Goal: Information Seeking & Learning: Find contact information

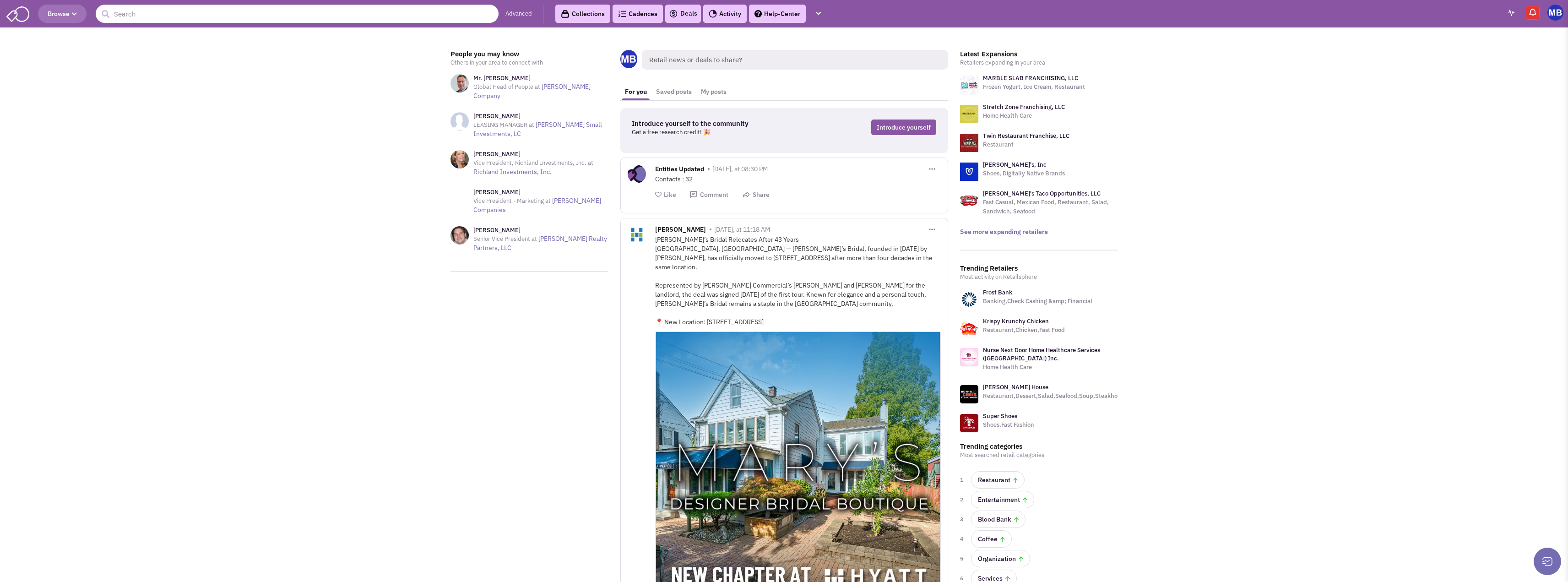
click at [356, 23] on header "Browse Advanced Collections Cadences 0 Deals Activity Help-Center Calendar" at bounding box center [784, 13] width 1568 height 27
click at [362, 20] on input "text" at bounding box center [297, 13] width 403 height 18
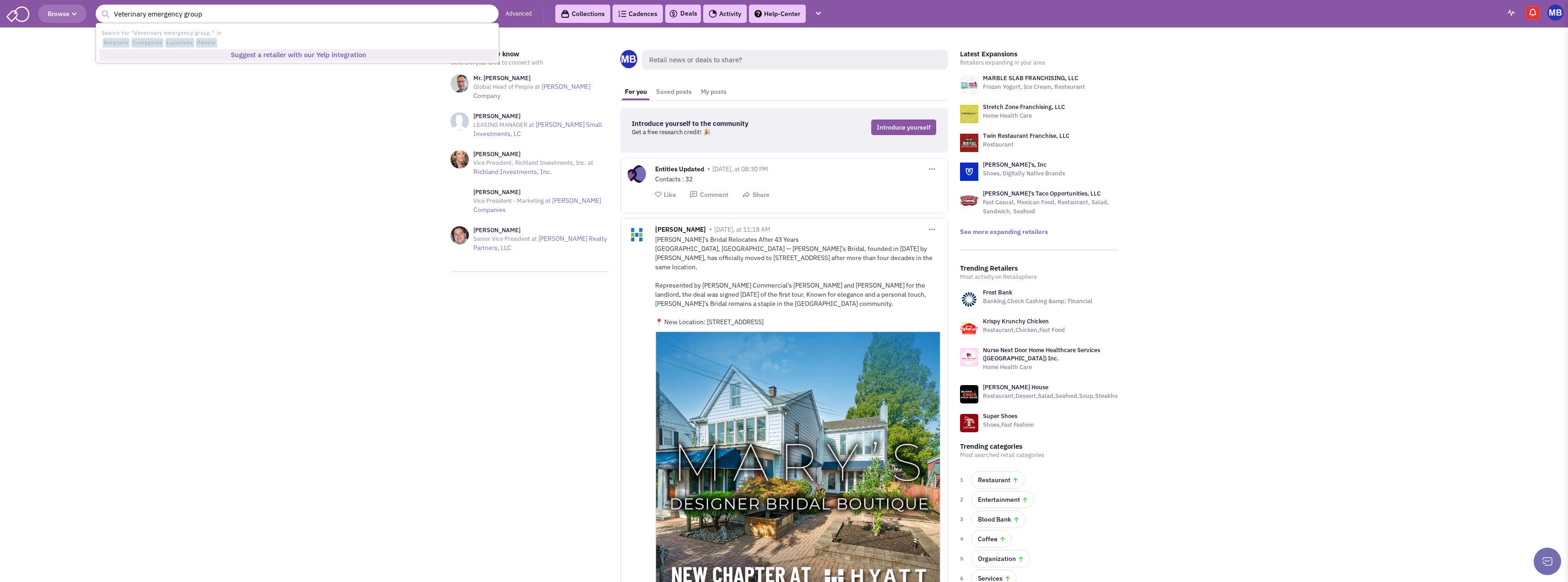
click at [275, 13] on input "Veterinary emergency group" at bounding box center [297, 13] width 403 height 18
drag, startPoint x: 249, startPoint y: 16, endPoint x: 61, endPoint y: 14, distance: 188.0
click at [61, 14] on header "Browse 1 result is available, use up and down arrow keys to navigate. Veterinar…" at bounding box center [784, 13] width 1568 height 27
type input "Veterinary emergency group"
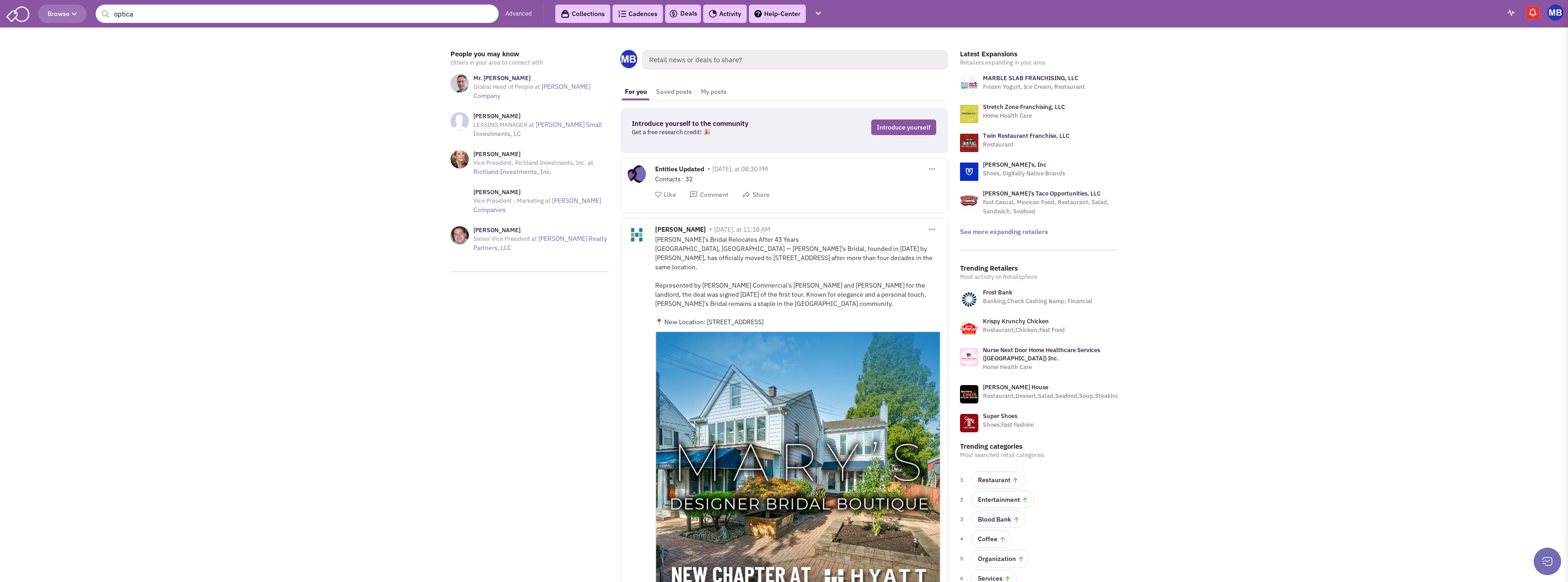
type input "optical"
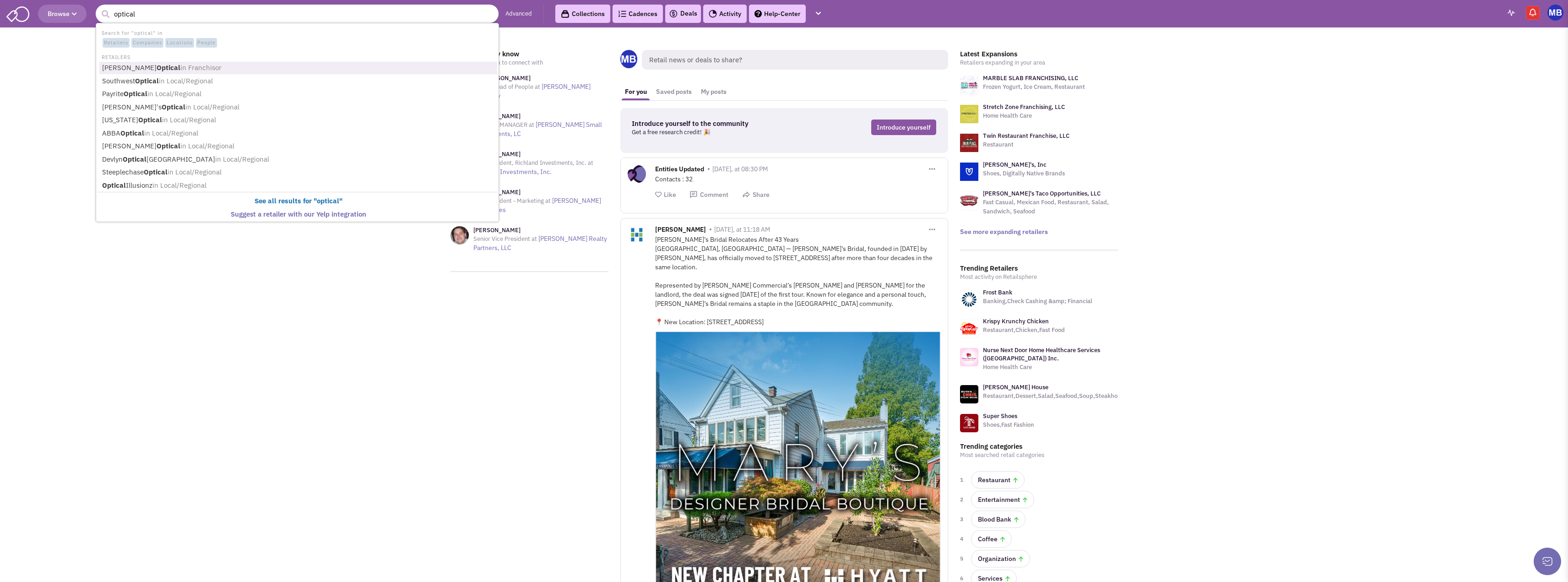
click at [113, 41] on span "Retailers" at bounding box center [115, 43] width 27 height 10
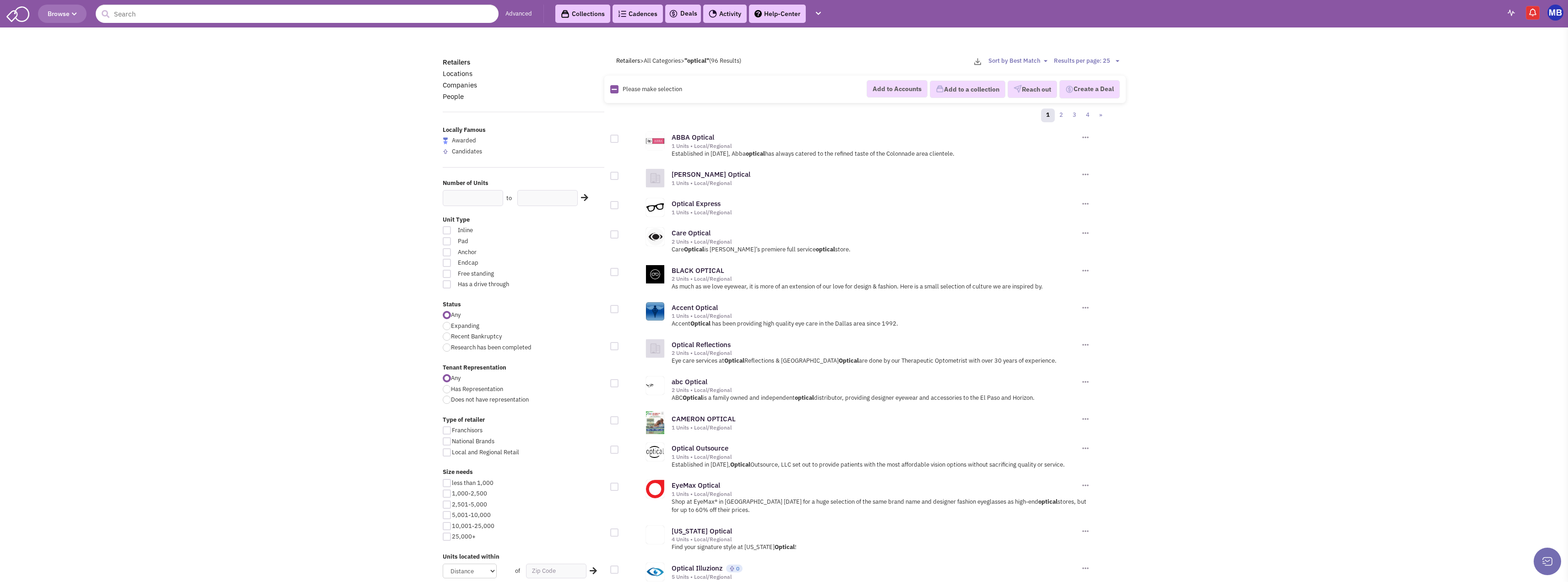
click at [1017, 59] on select "Sort by Best Match Units: Least to Most Units: Most to Least" at bounding box center [1019, 61] width 62 height 9
select select "3"
click at [988, 57] on select "Sort by Best Match Units: Least to Most Units: Most to Least" at bounding box center [1019, 61] width 62 height 9
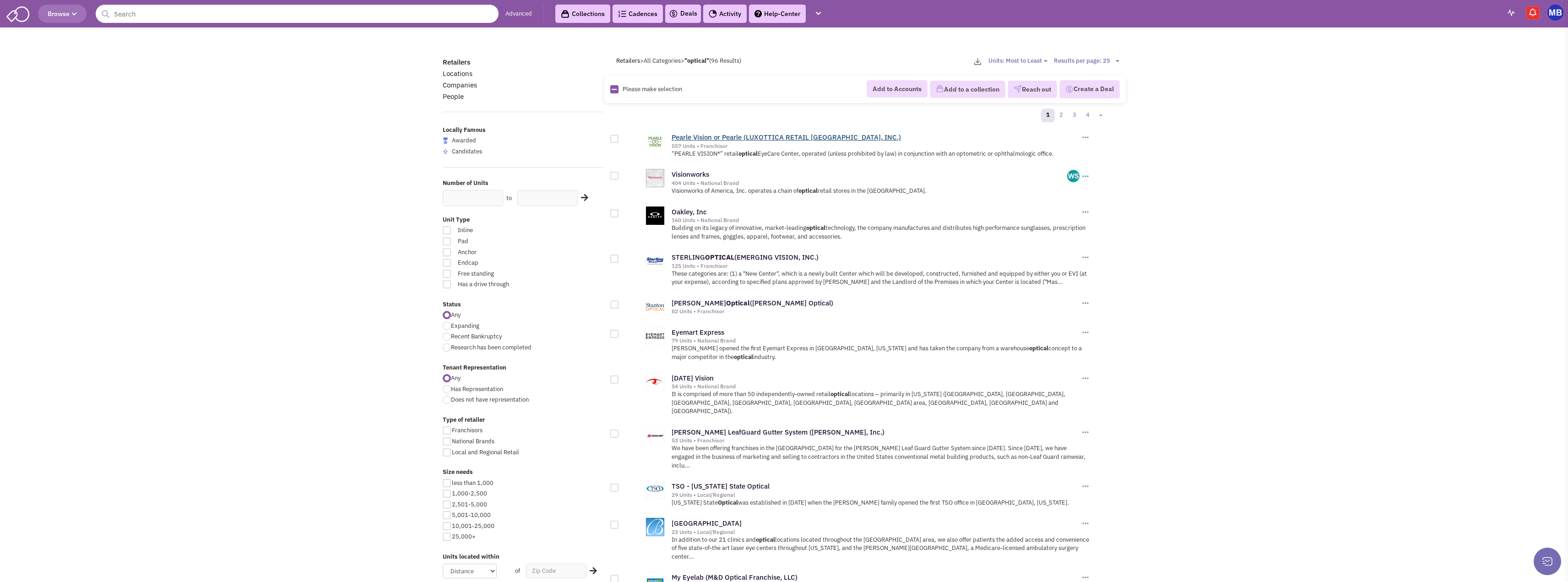
click at [732, 135] on link "Pearle Vision or Pearle (LUXOTTICA RETAIL NORTH AMERICA, INC.)" at bounding box center [786, 137] width 229 height 9
click at [704, 174] on link "Visionworks" at bounding box center [690, 174] width 37 height 9
click at [692, 332] on link "Eyemart Express" at bounding box center [698, 332] width 53 height 9
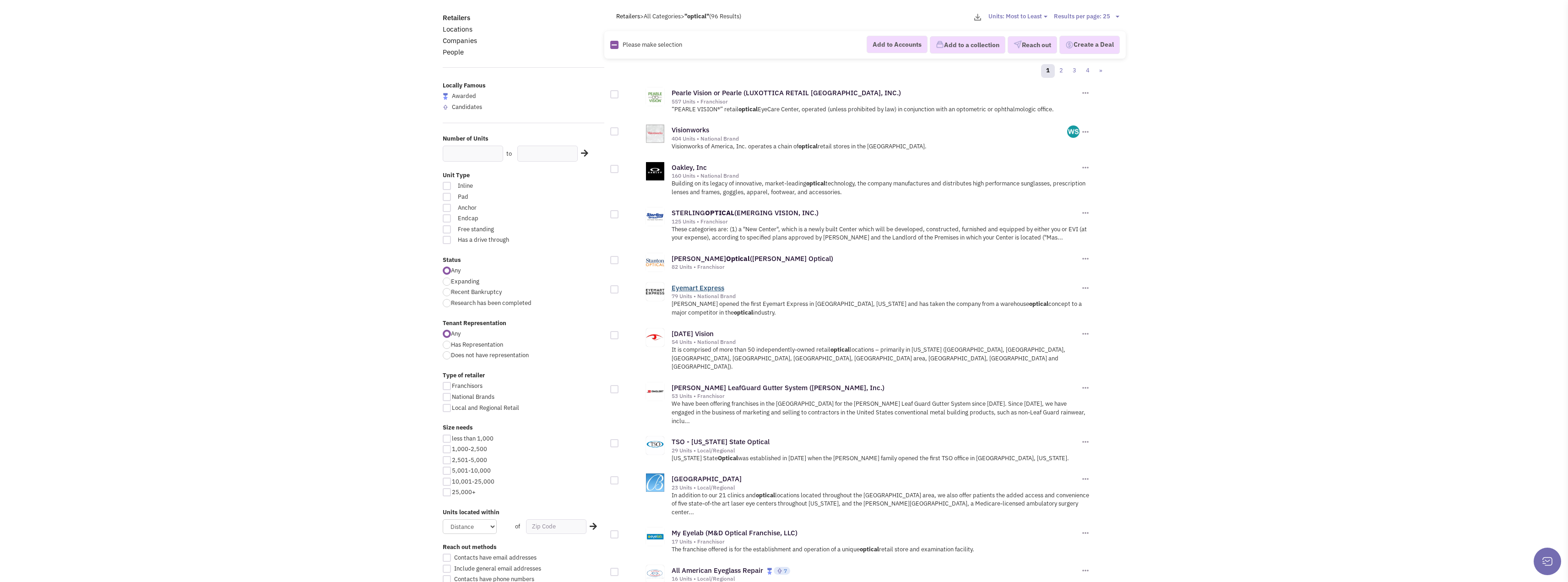
scroll to position [91, 0]
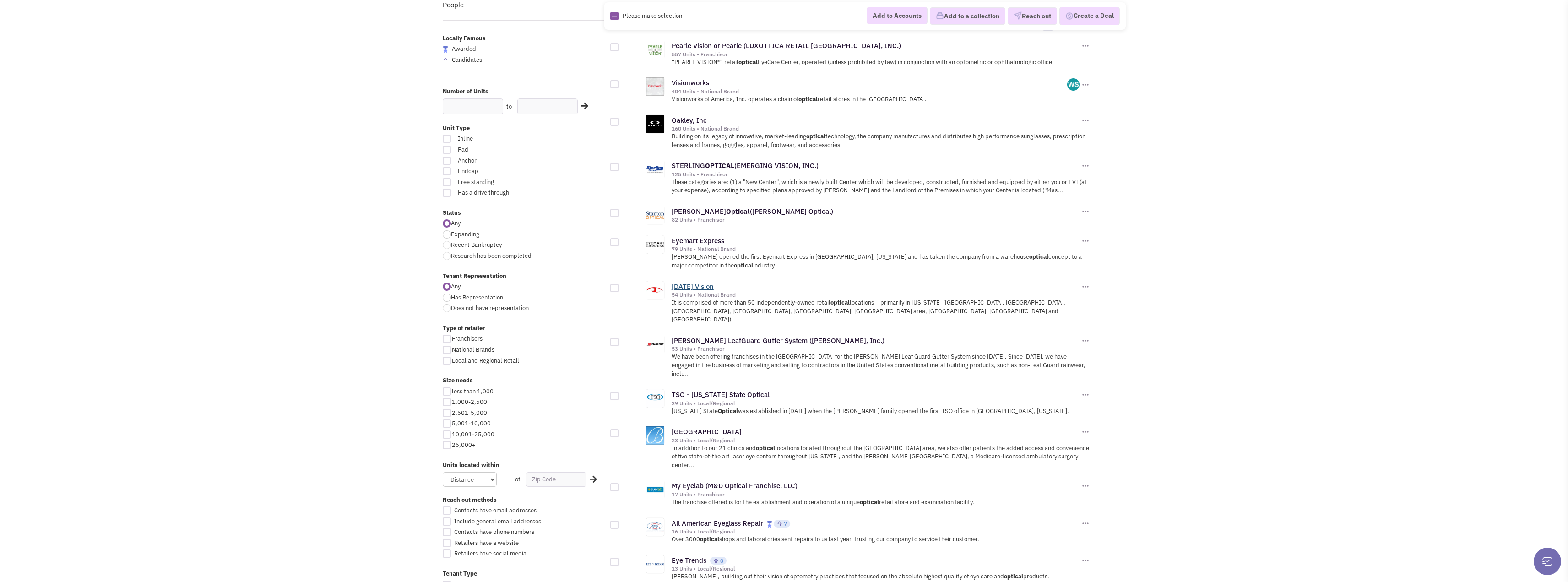
click at [701, 289] on link "Today's Vision" at bounding box center [693, 286] width 42 height 9
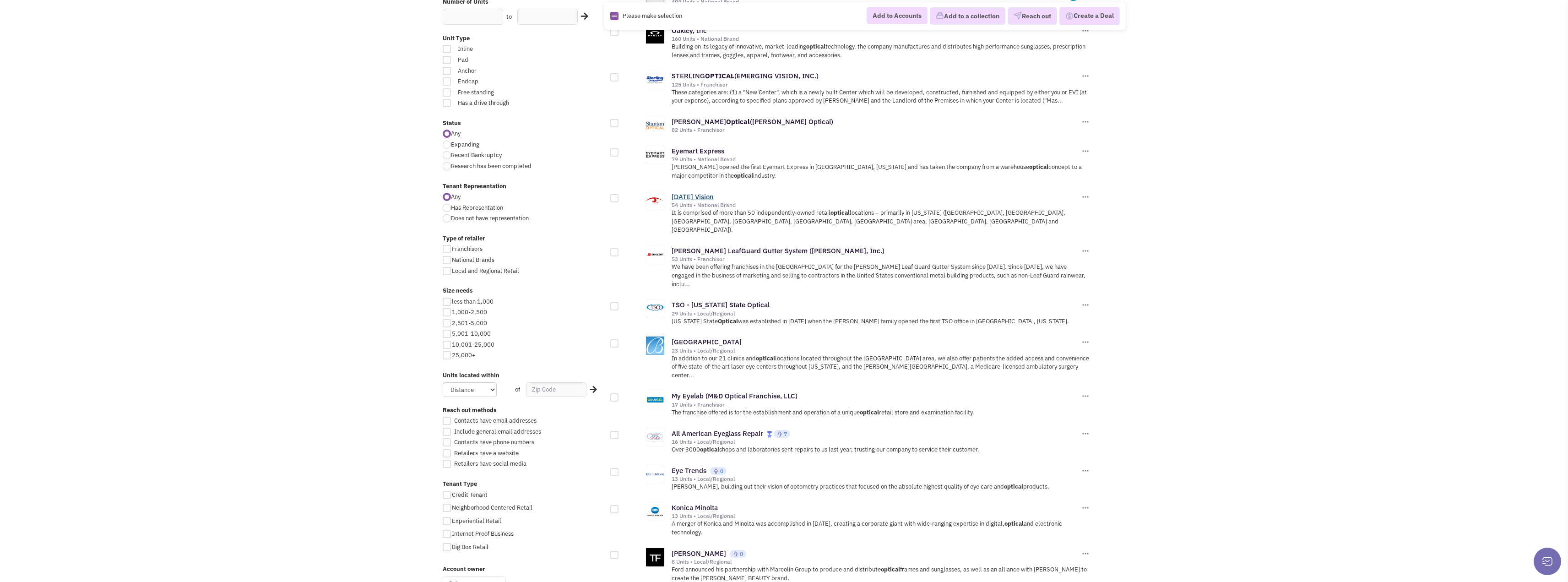
scroll to position [183, 0]
click at [748, 299] on link "TSO - Texas State Optical" at bounding box center [721, 303] width 98 height 9
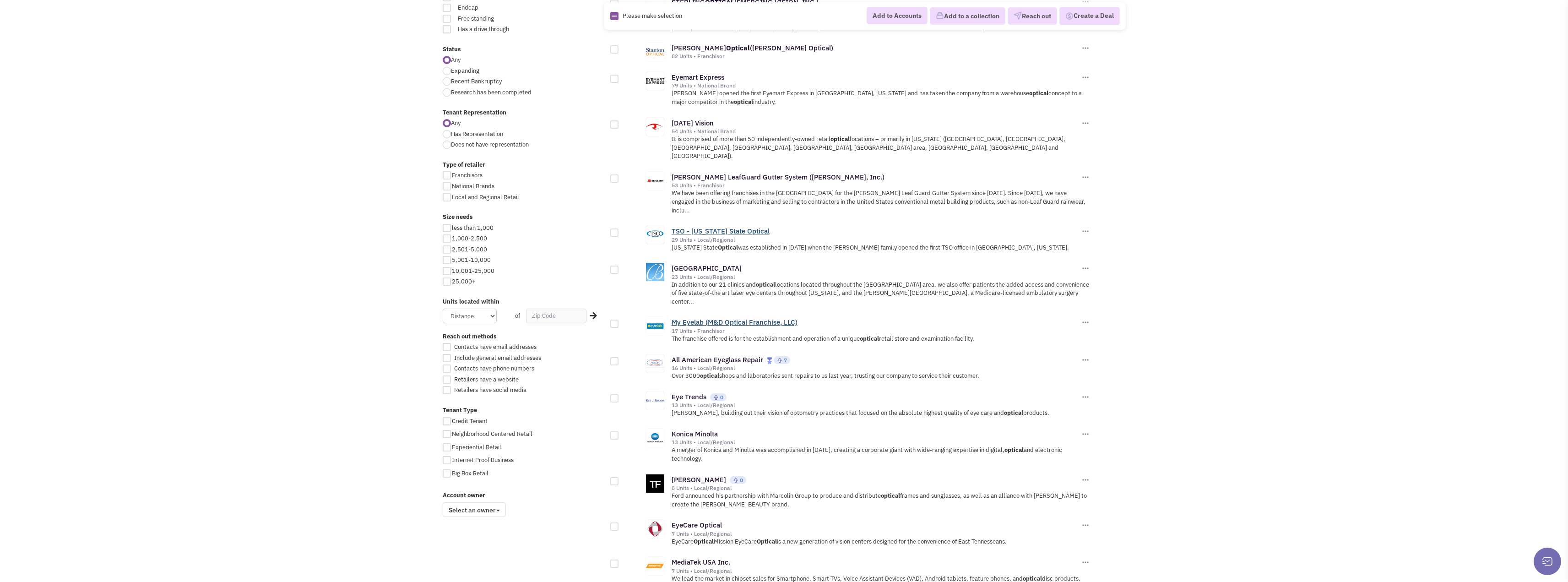
scroll to position [275, 0]
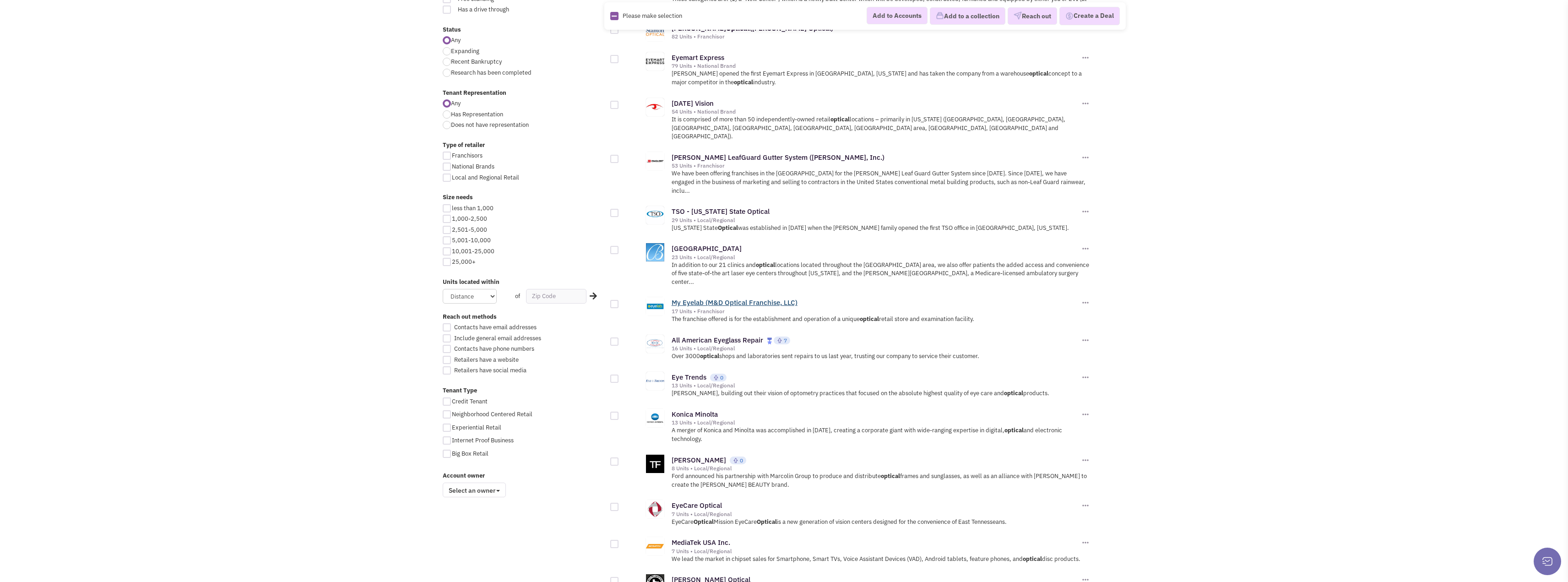
click at [767, 298] on link "My Eyelab (M&D Optical Franchise, LLC)" at bounding box center [734, 302] width 126 height 9
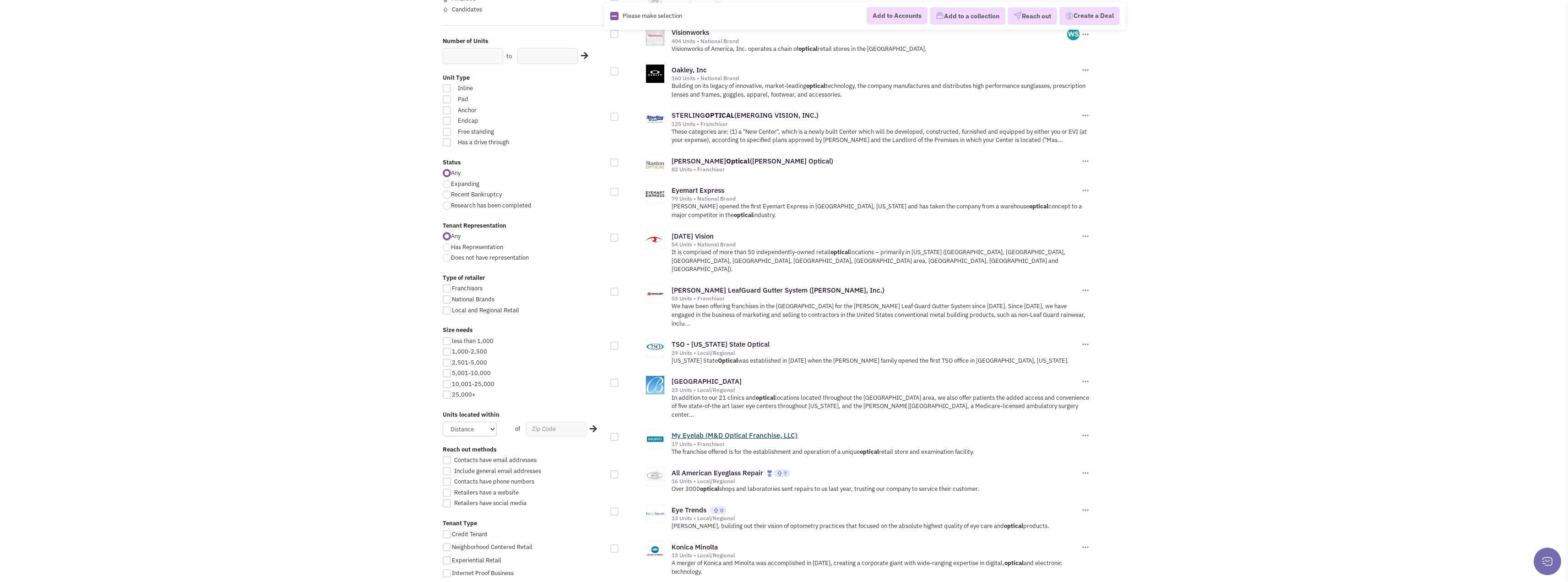
scroll to position [0, 0]
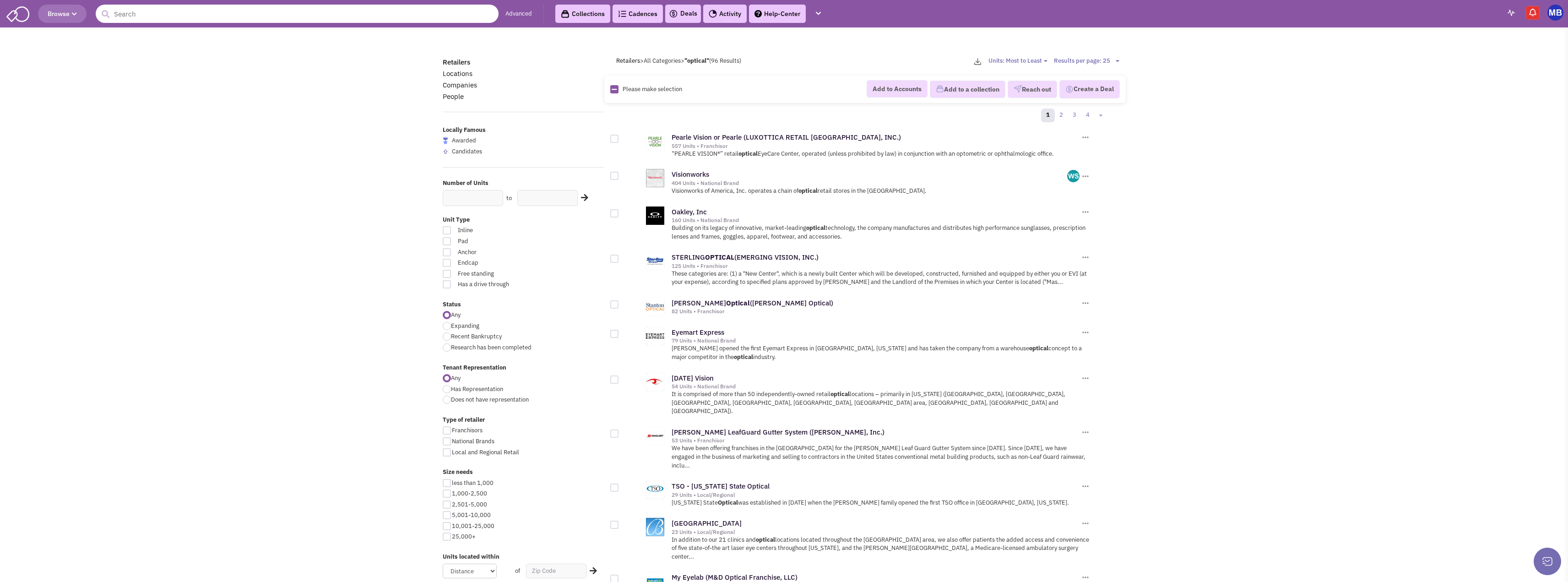
click at [171, 16] on input "text" at bounding box center [297, 13] width 403 height 18
drag, startPoint x: 181, startPoint y: 18, endPoint x: 128, endPoint y: 18, distance: 53.0
click at [128, 18] on input "aparment locater" at bounding box center [297, 13] width 403 height 18
type input "apartments now!"
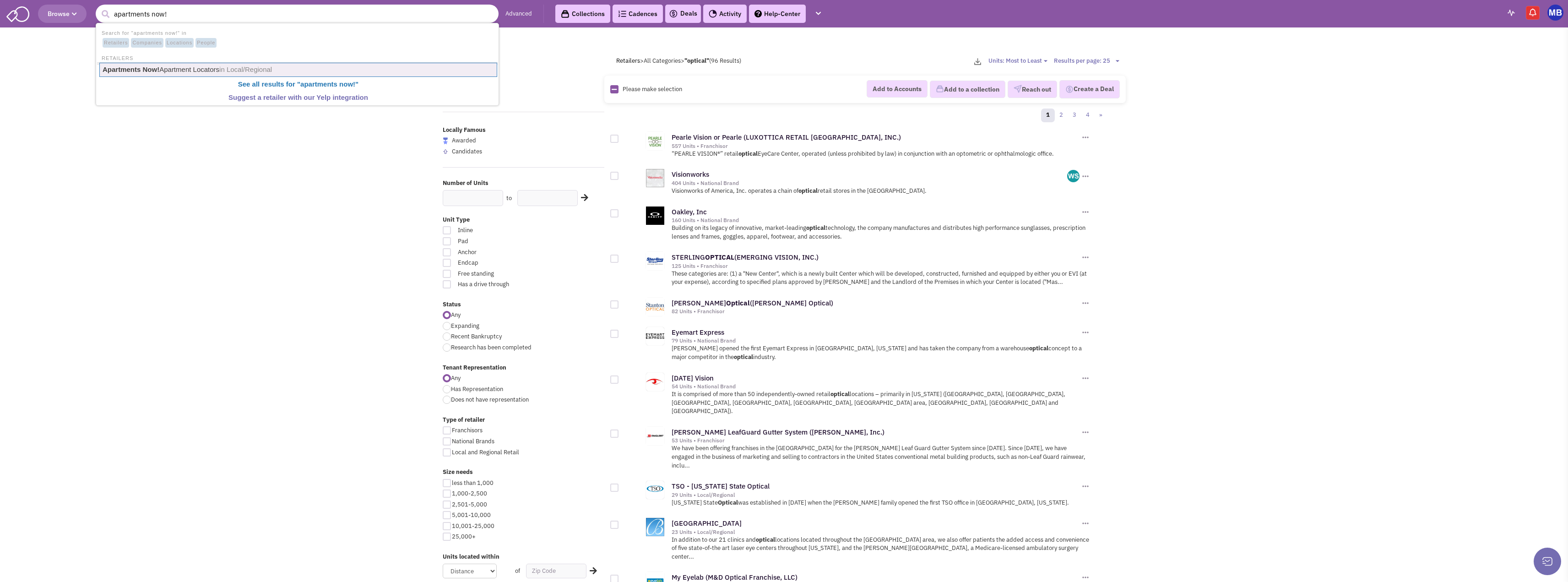
click at [118, 44] on span "Retailers" at bounding box center [115, 43] width 27 height 10
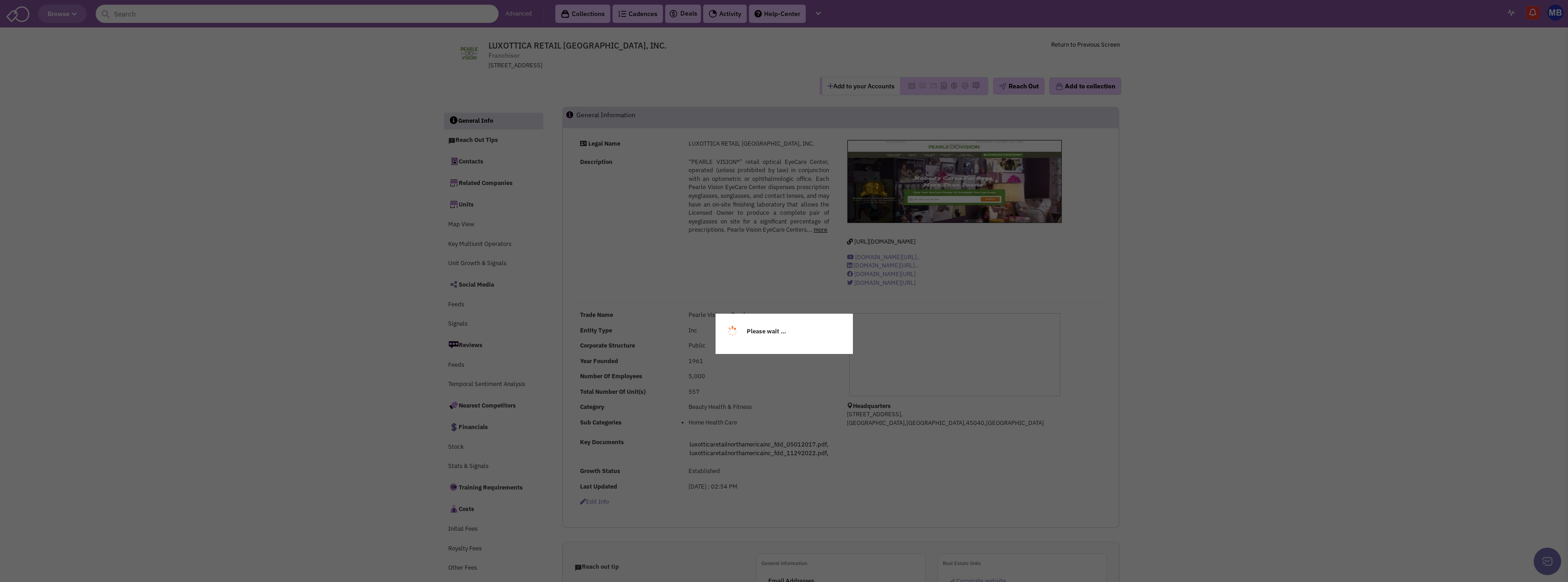
select select
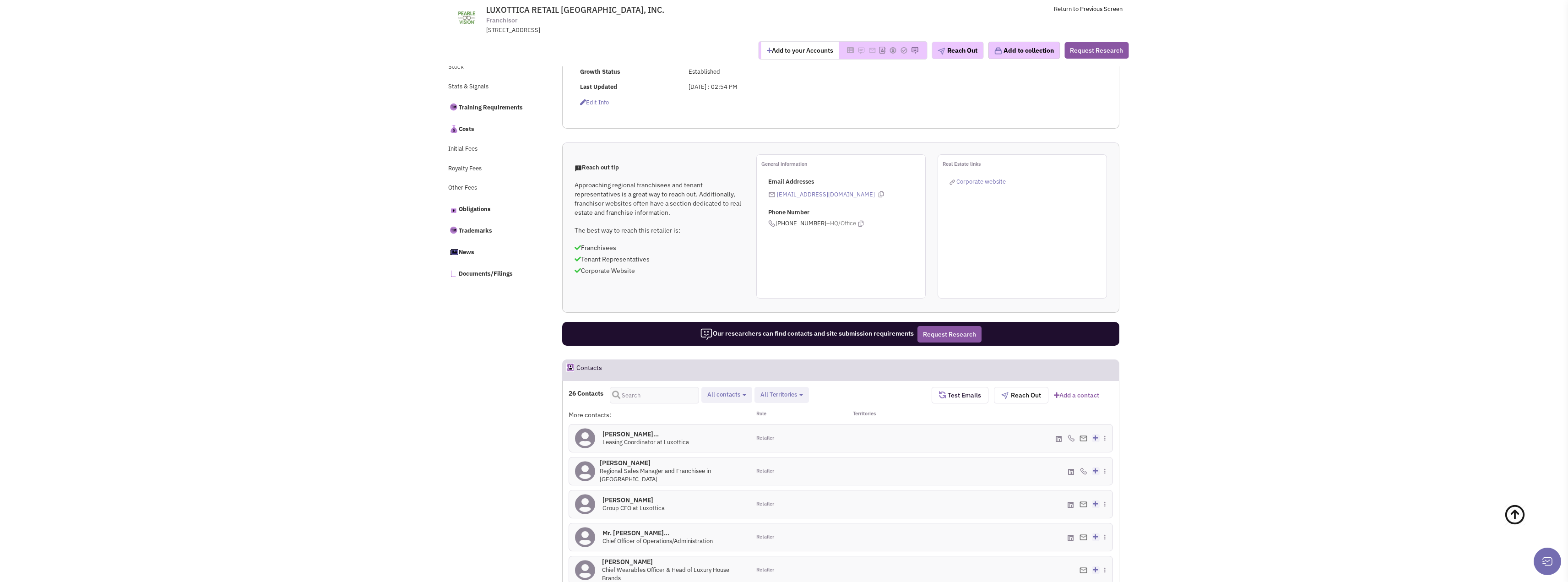
scroll to position [412, 0]
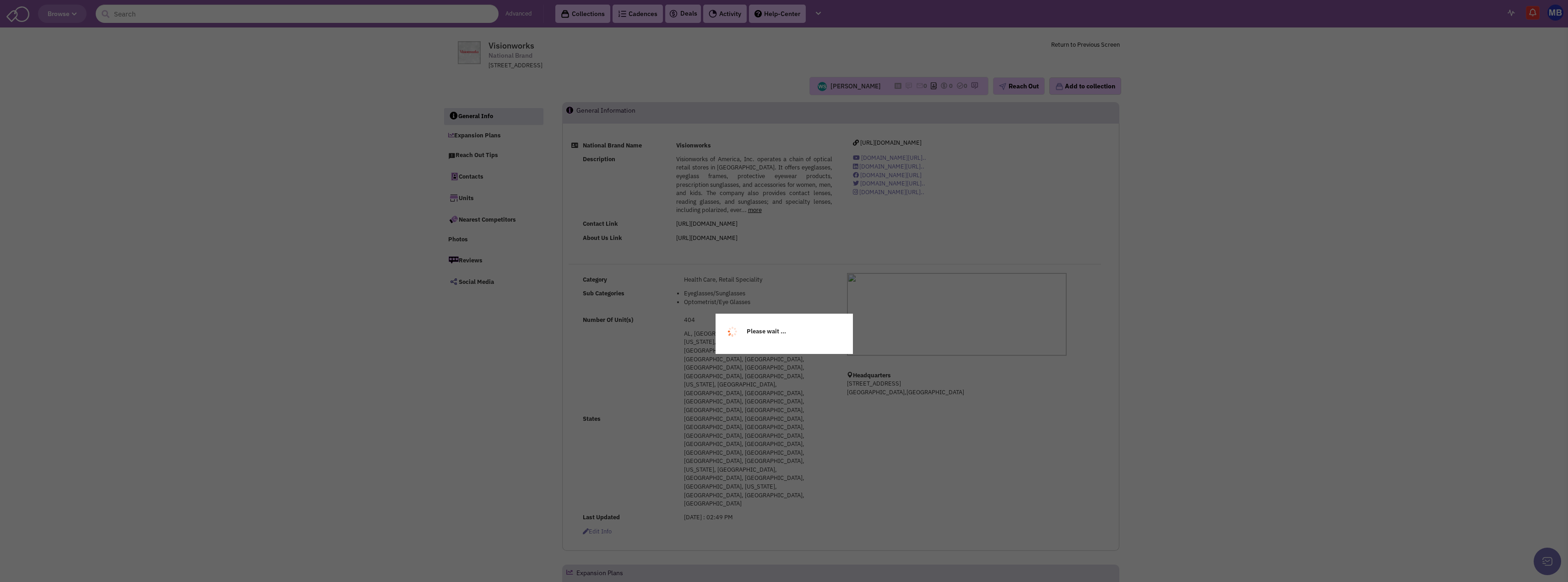
select select
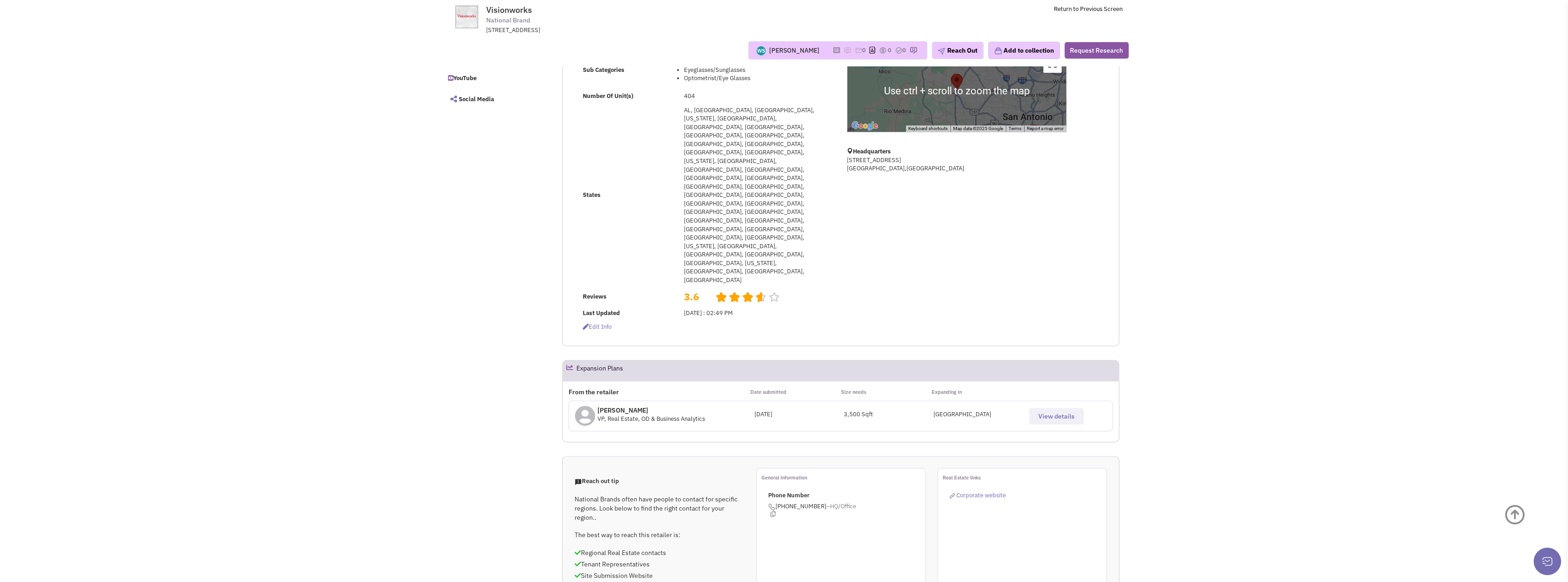
scroll to position [183, 0]
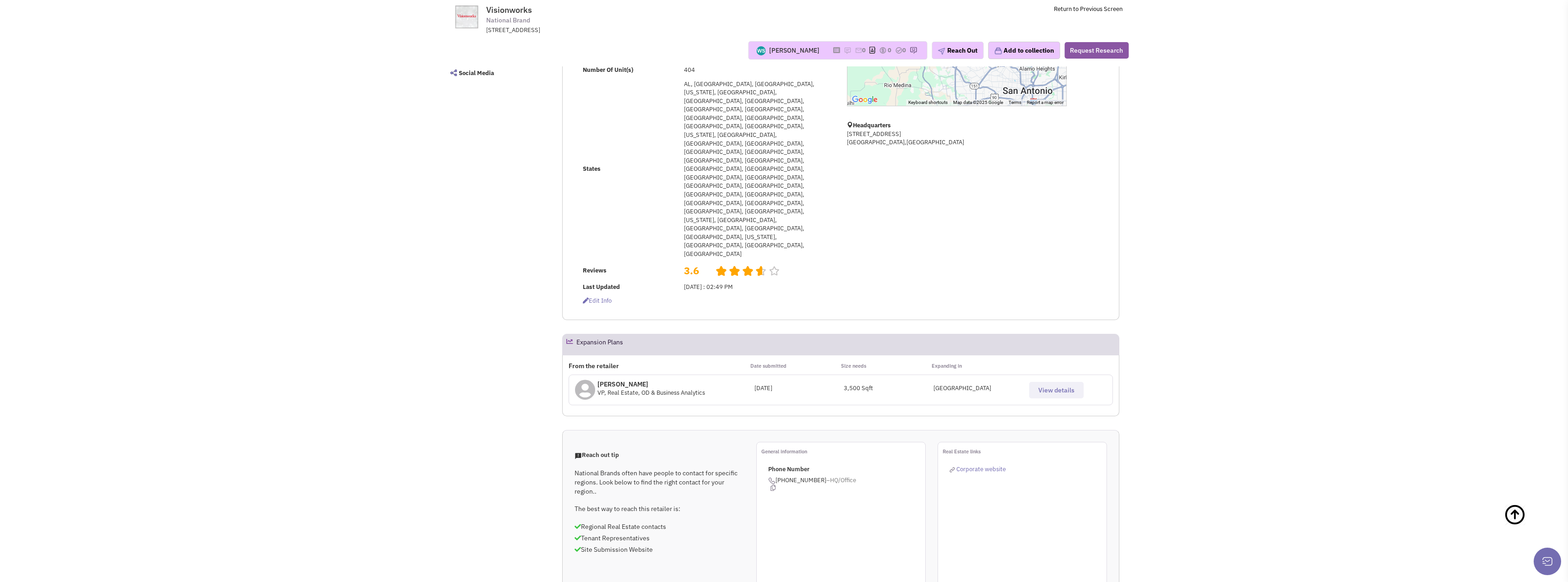
click at [1055, 386] on span "View details" at bounding box center [1056, 390] width 36 height 9
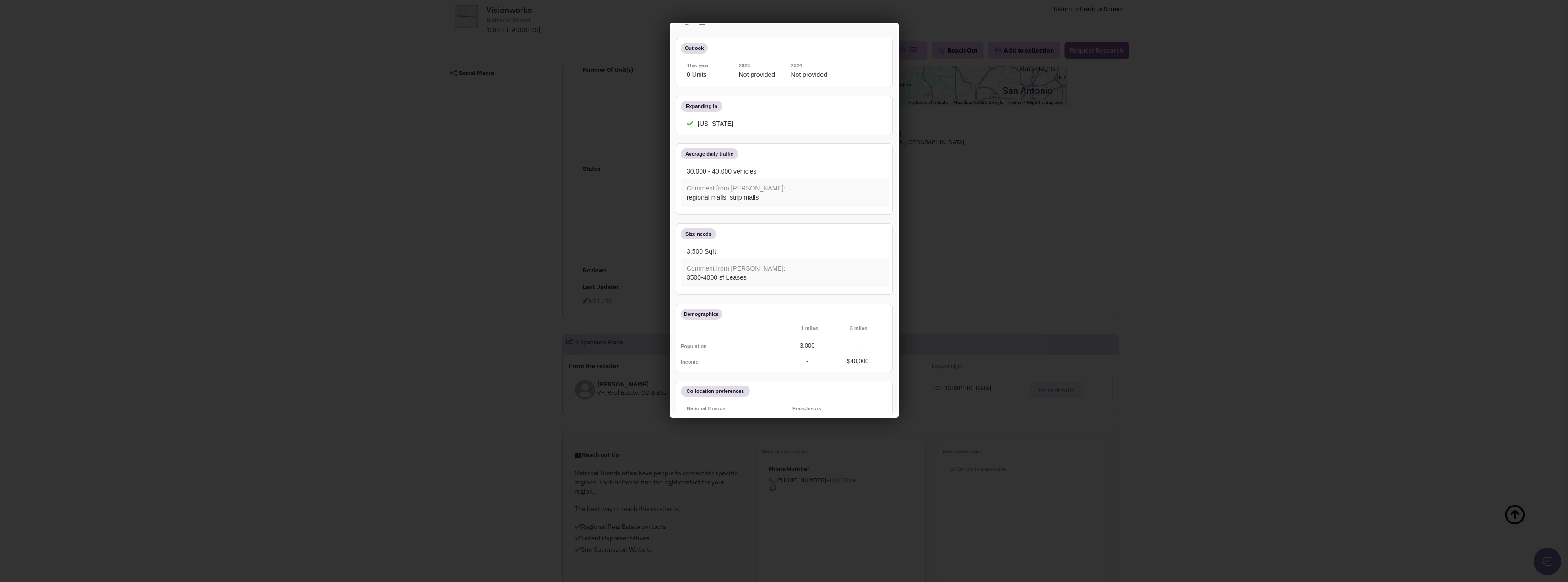
scroll to position [0, 0]
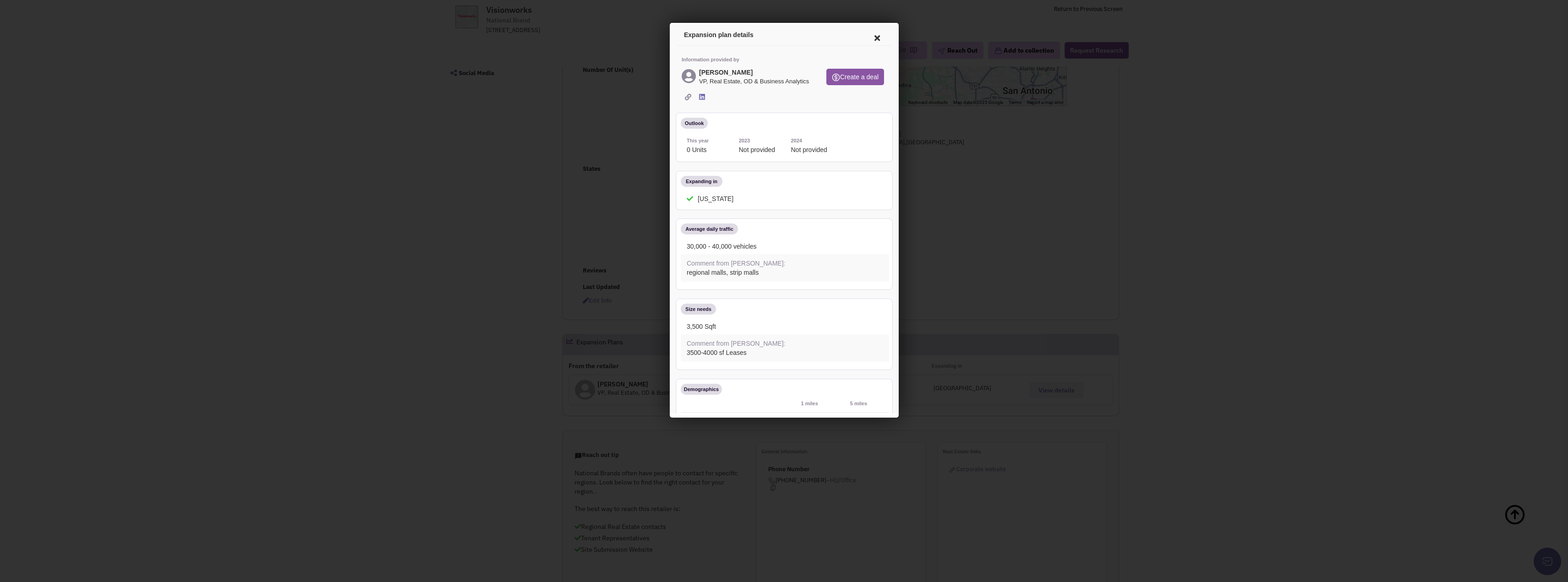
click at [698, 99] on icon at bounding box center [701, 95] width 6 height 7
click at [871, 30] on icon at bounding box center [875, 37] width 20 height 22
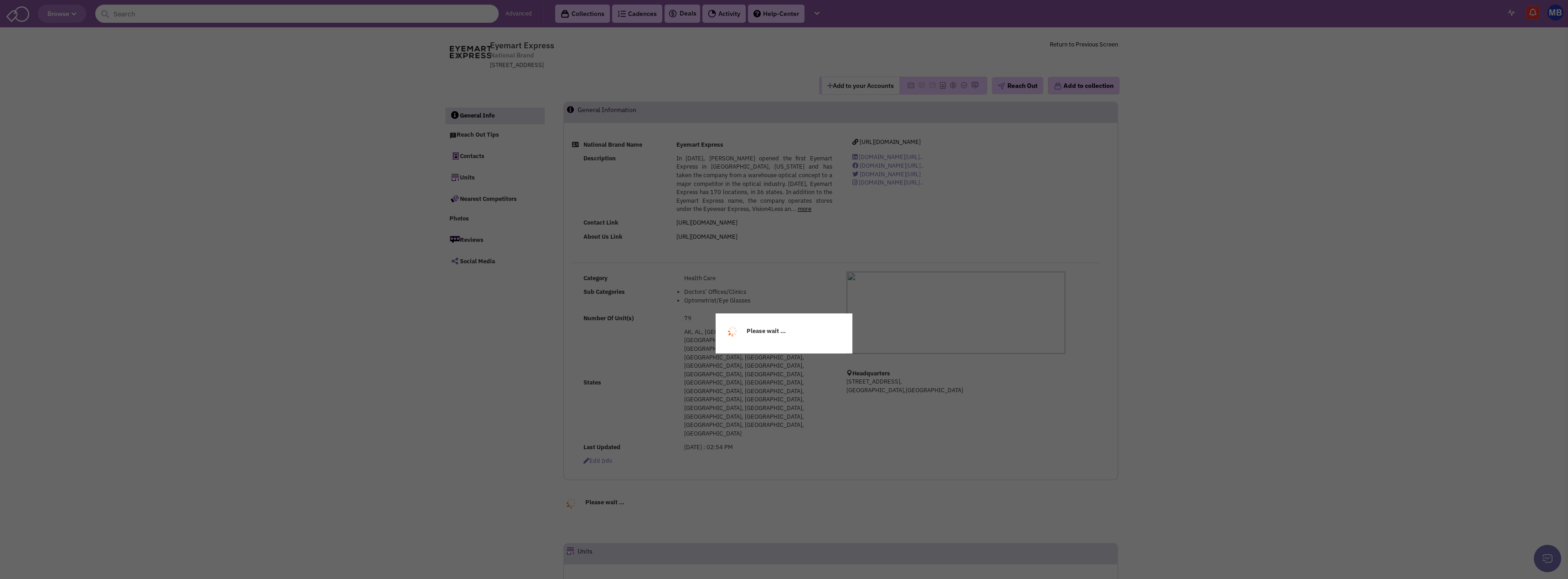
select select
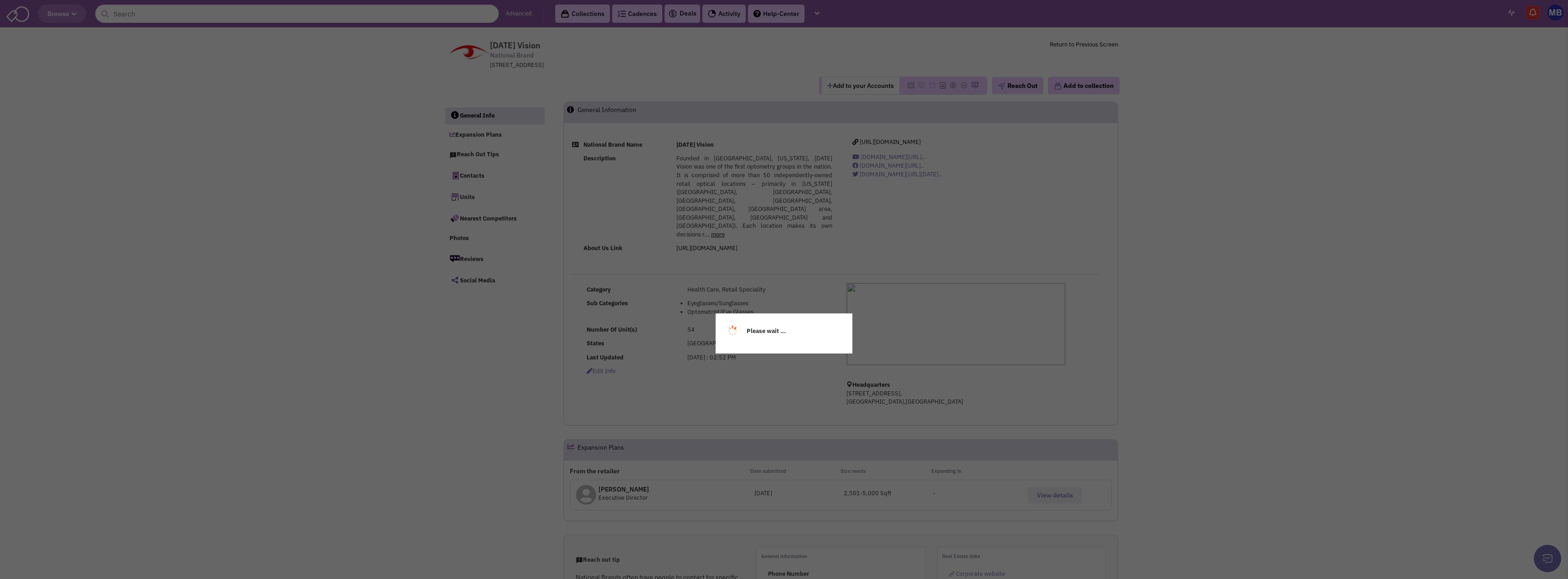
select select
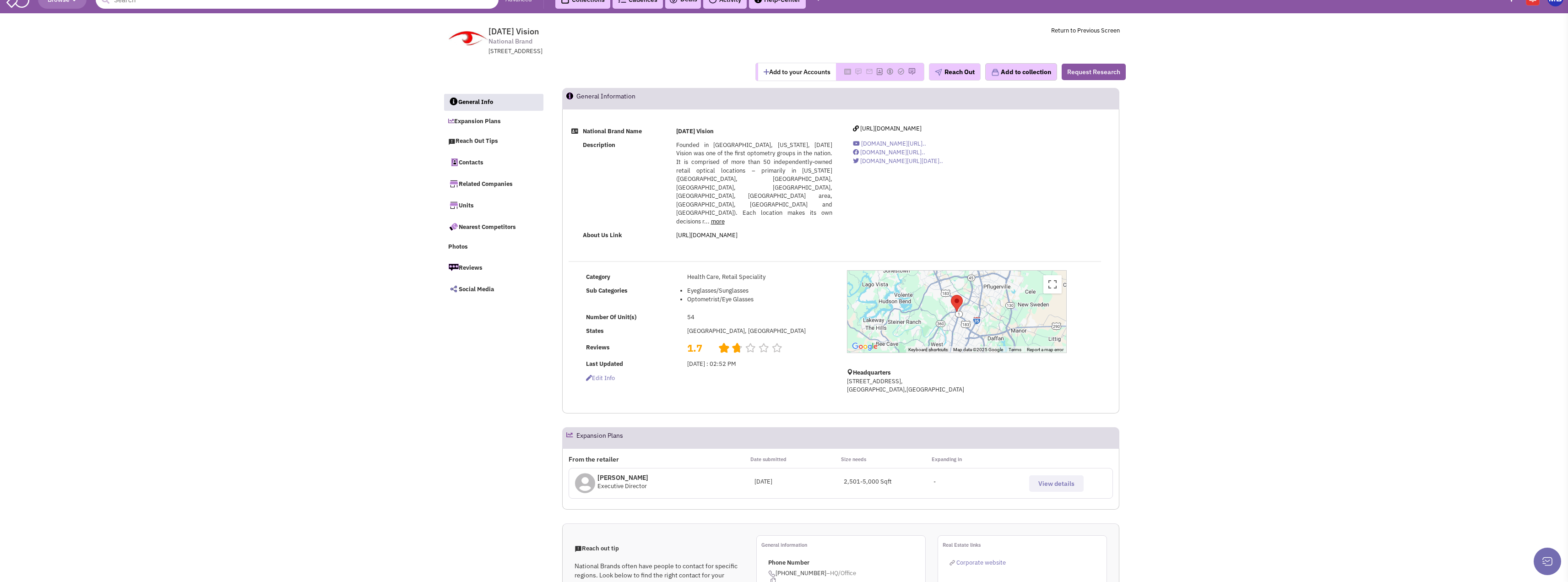
scroll to position [183, 0]
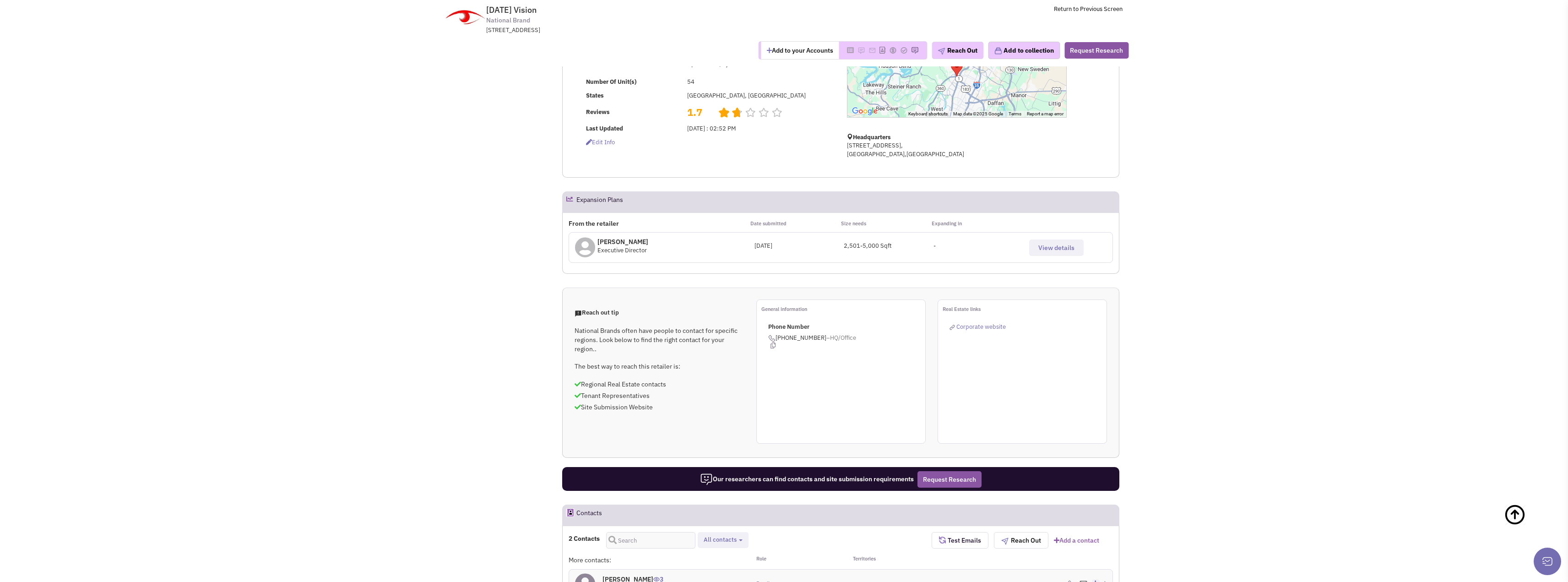
click at [1070, 243] on span "View details" at bounding box center [1056, 247] width 36 height 9
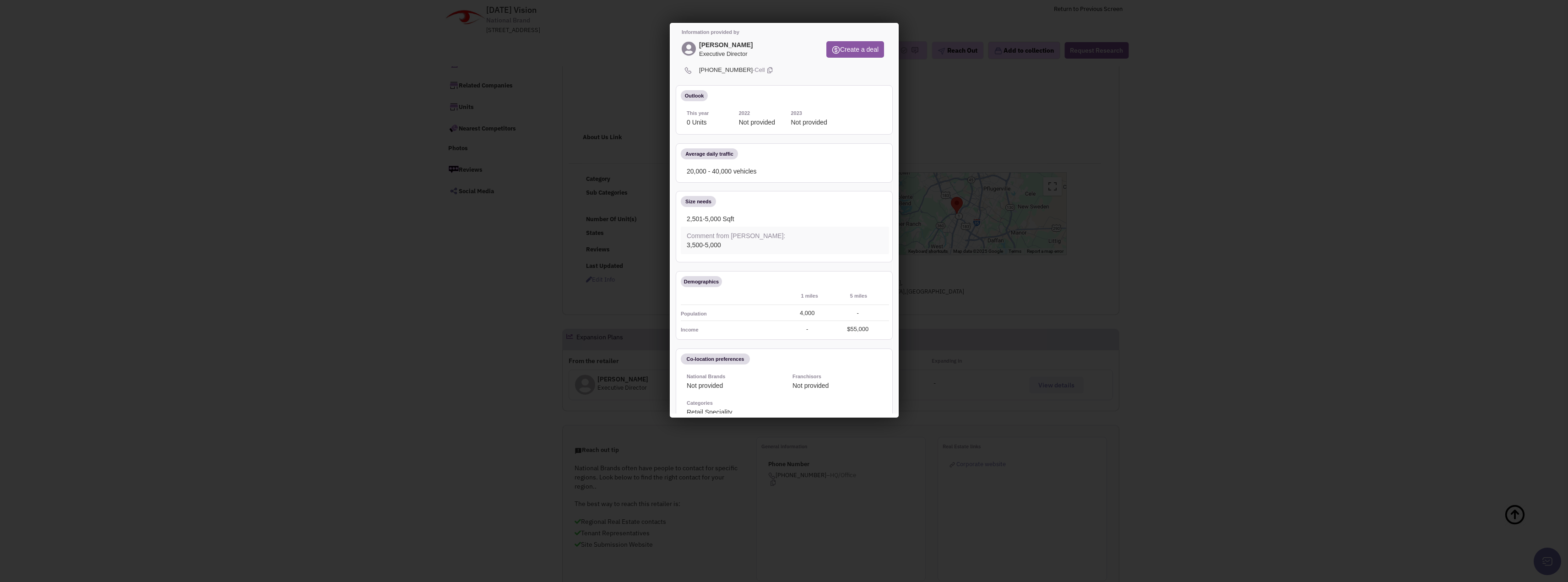
scroll to position [0, 0]
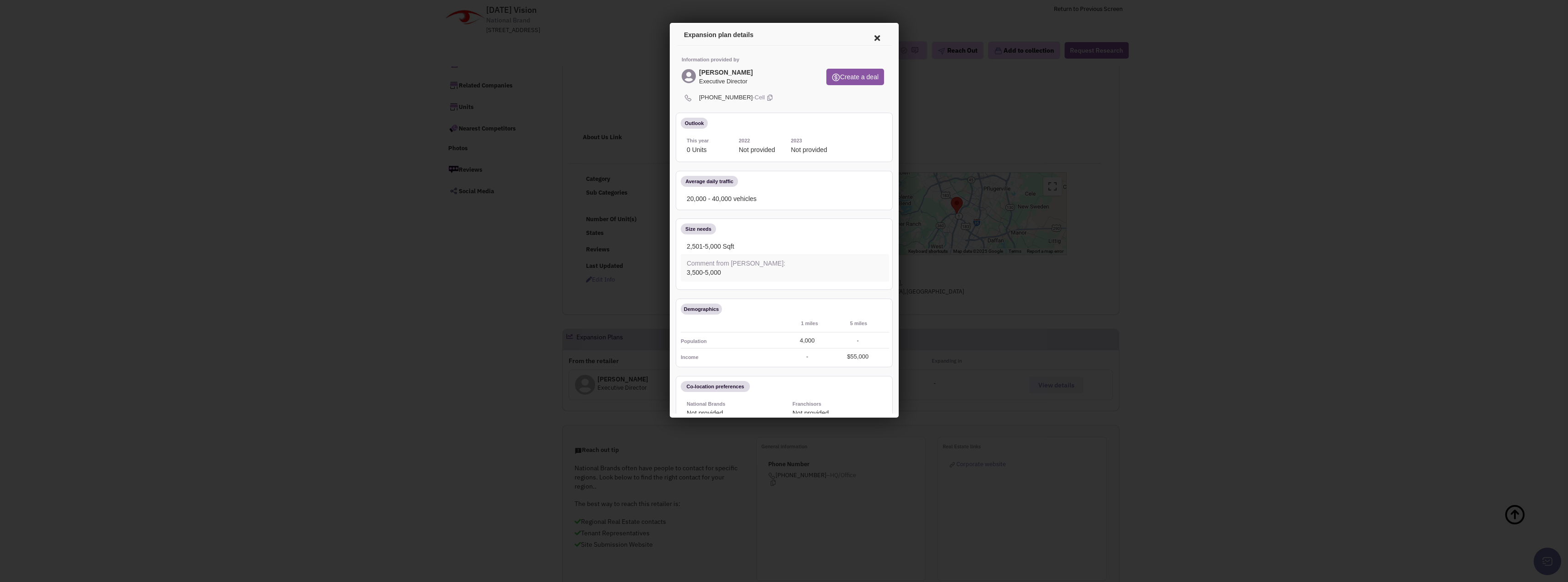
click at [866, 41] on icon at bounding box center [875, 37] width 20 height 22
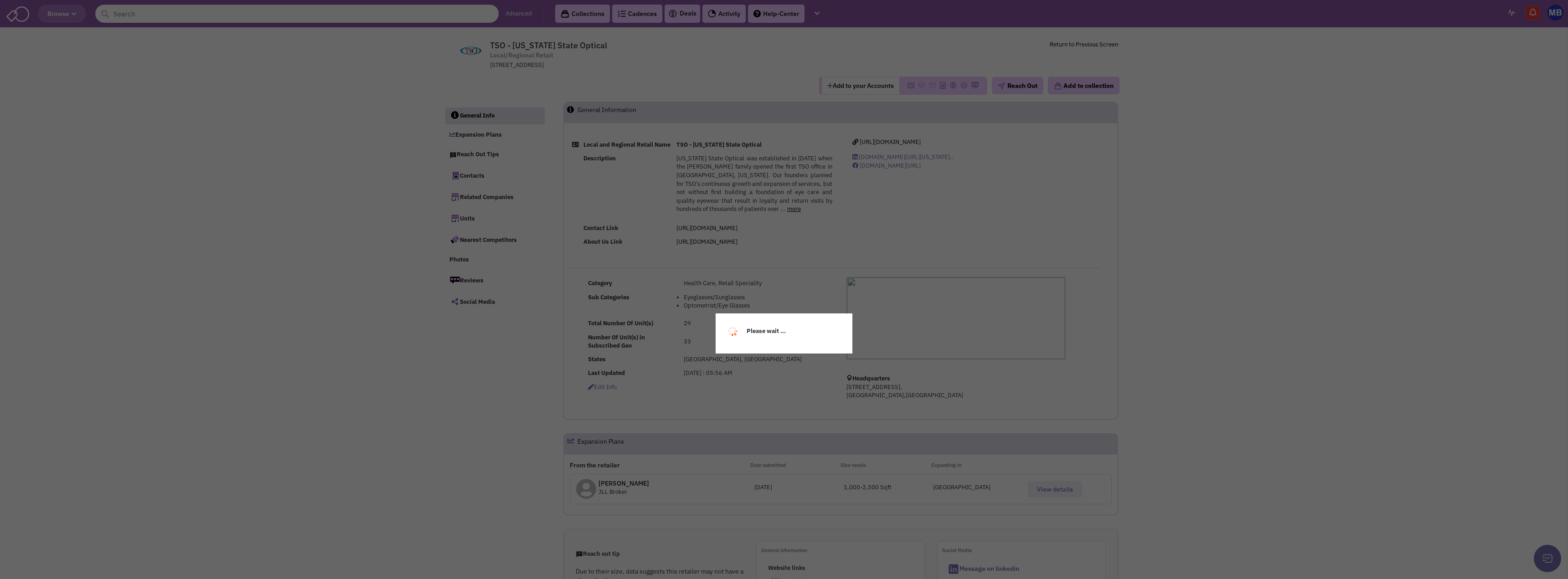
select select
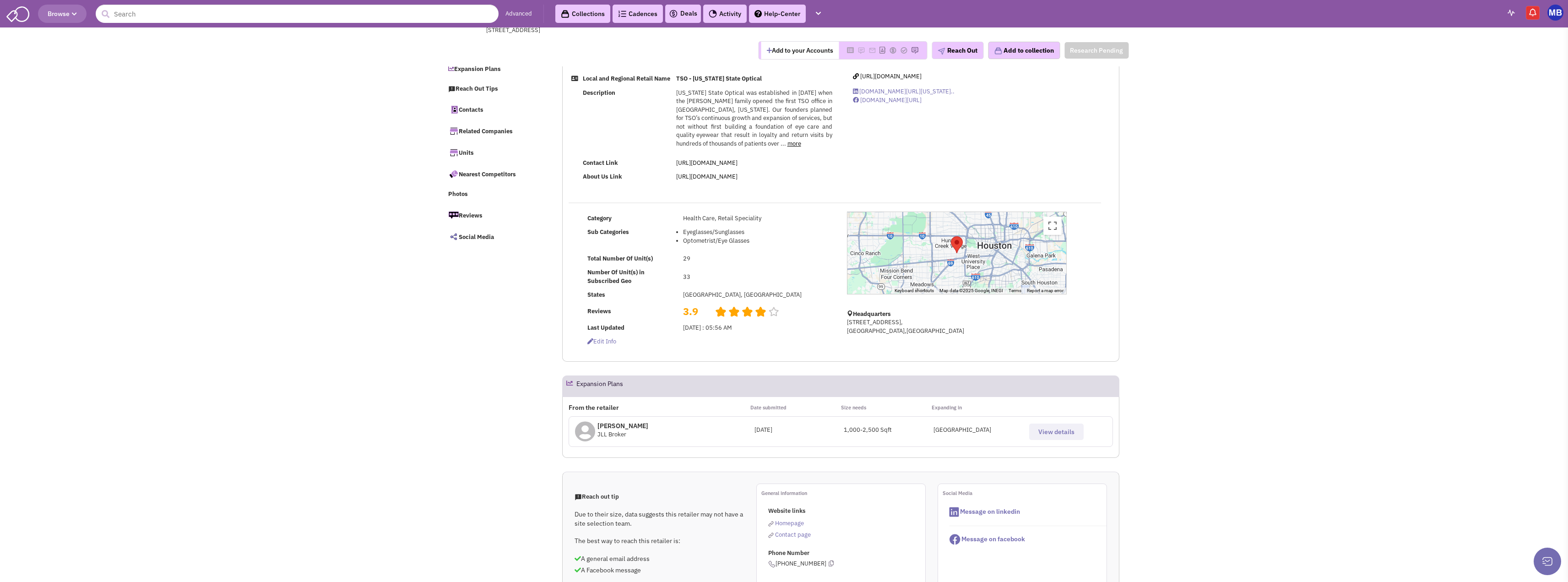
scroll to position [229, 0]
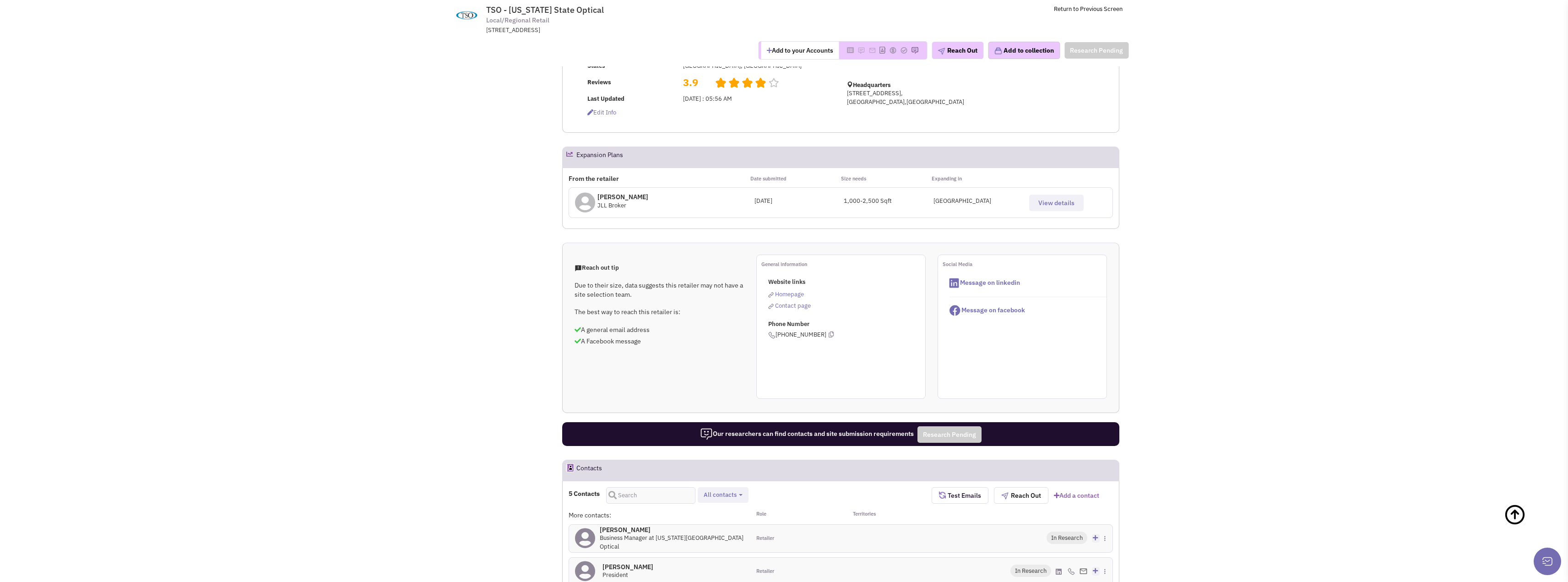
click at [1048, 207] on span "View details" at bounding box center [1056, 203] width 36 height 9
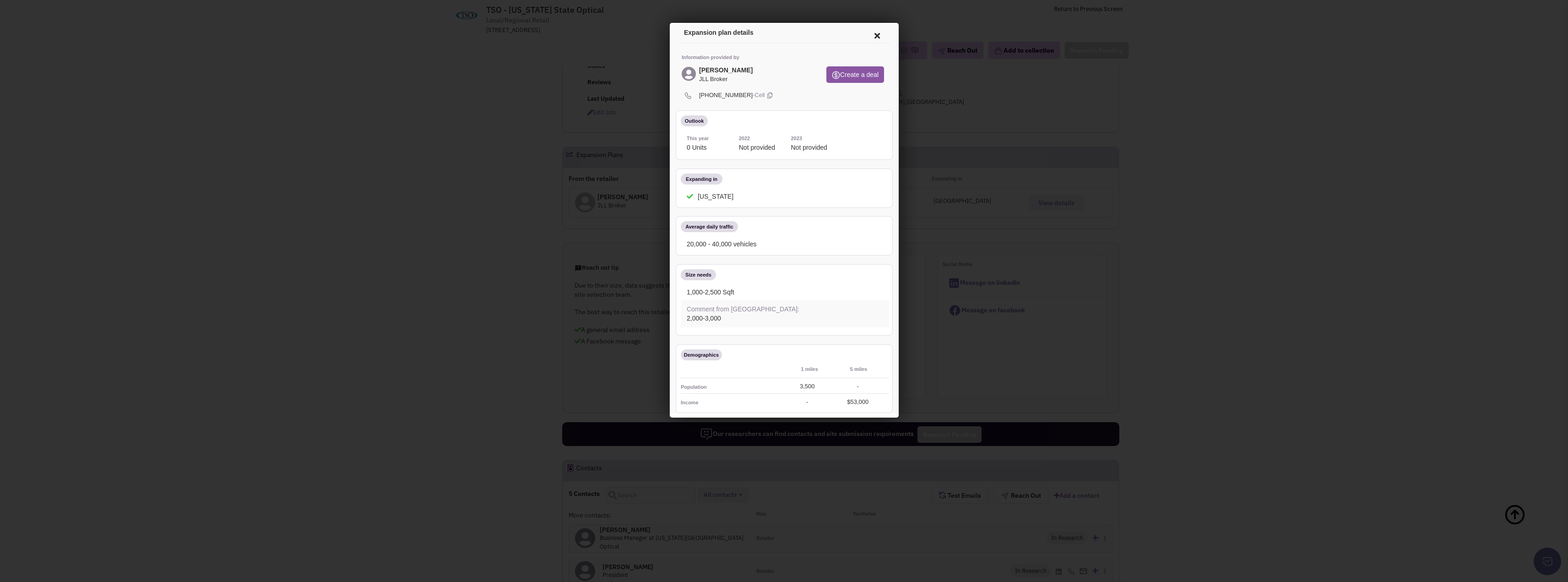
scroll to position [0, 0]
click at [687, 74] on icon at bounding box center [687, 74] width 14 height 15
click at [765, 97] on icon at bounding box center [768, 96] width 5 height 9
drag, startPoint x: 739, startPoint y: 73, endPoint x: 698, endPoint y: 69, distance: 41.2
click at [698, 69] on div "Austin Speni JLL Broker" at bounding box center [747, 77] width 133 height 20
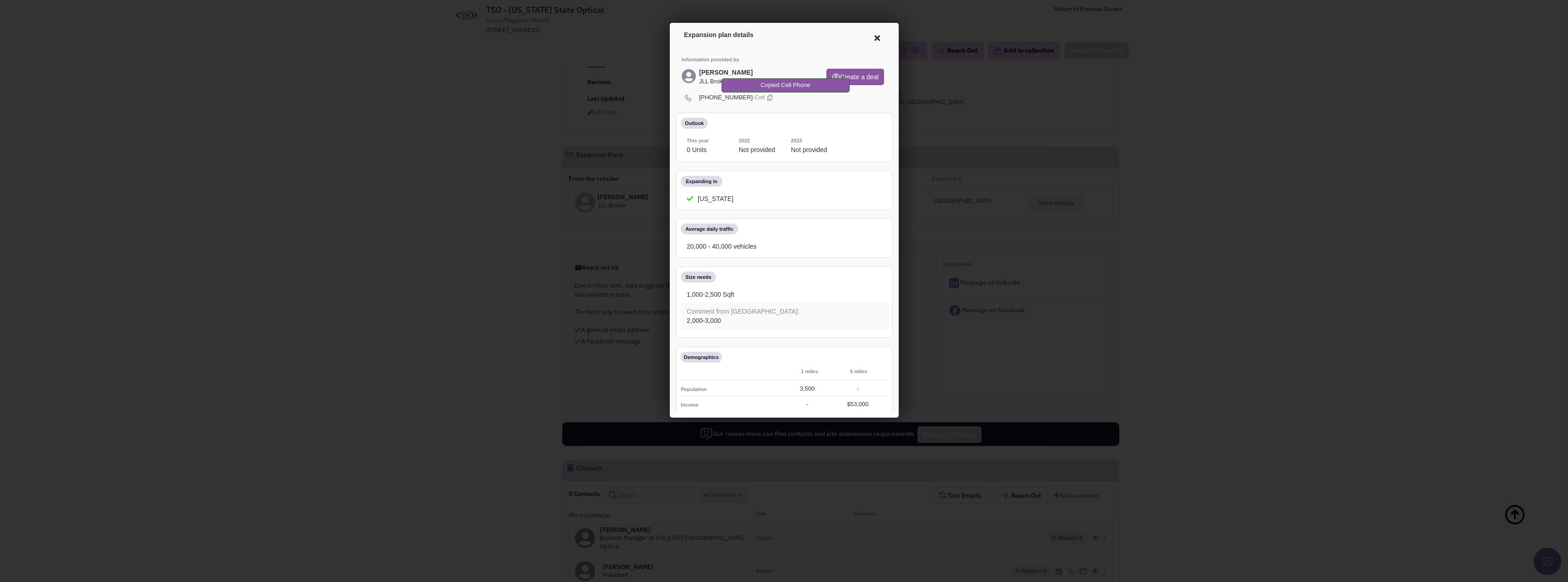
copy div "Austin Speni"
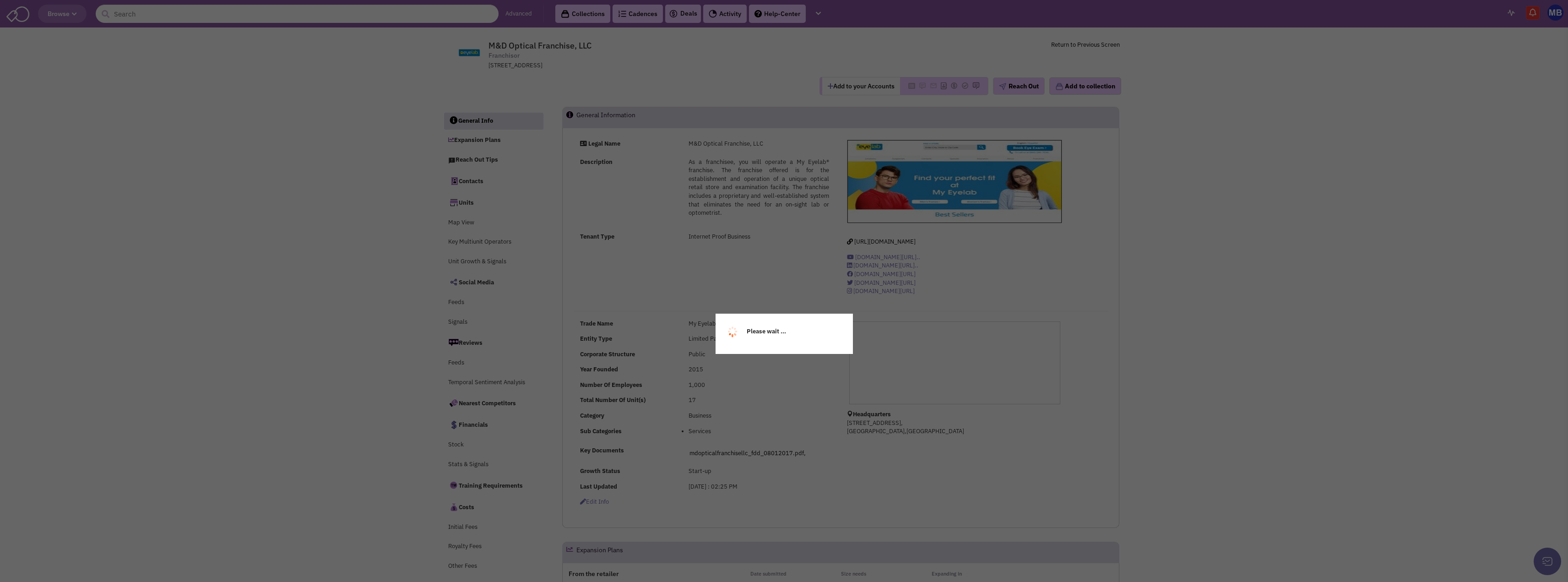
select select
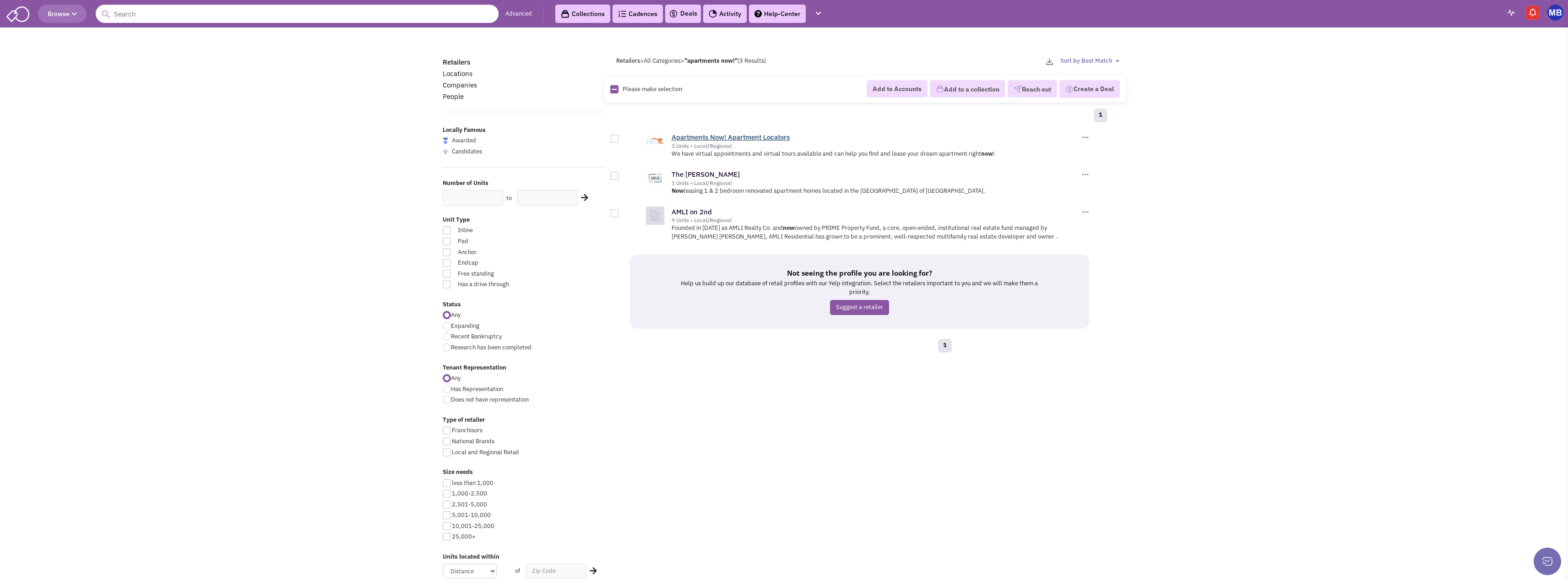
click at [757, 139] on link "Apartments Now! Apartment Locators" at bounding box center [730, 137] width 118 height 9
